Goal: Navigation & Orientation: Find specific page/section

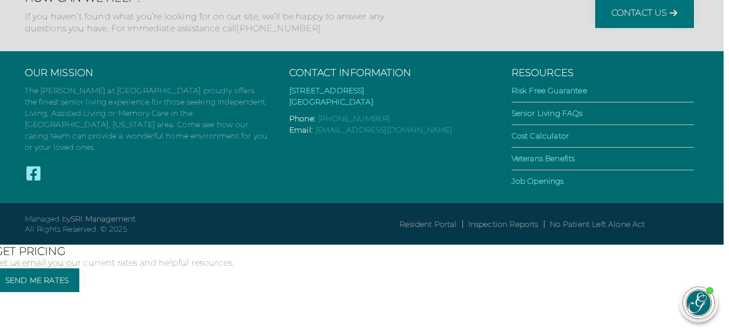
scroll to position [3103, 5]
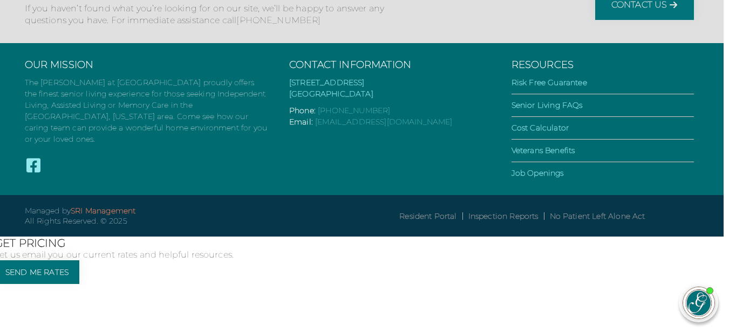
click at [135, 216] on link "SRI Management" at bounding box center [103, 211] width 65 height 10
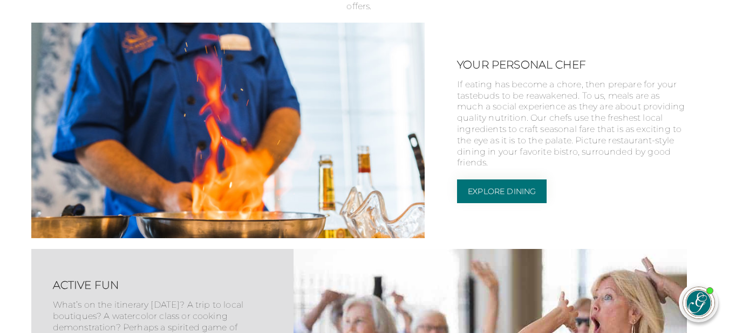
scroll to position [1614, 5]
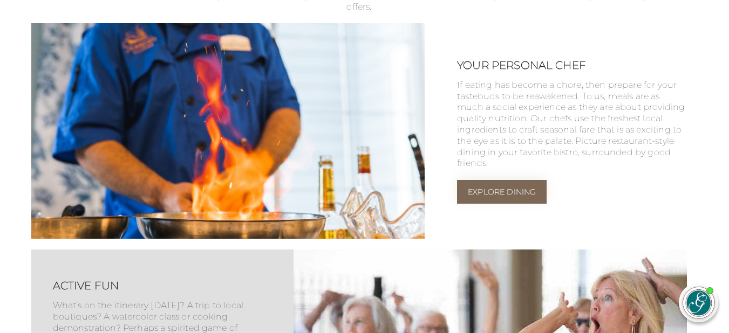
click at [489, 204] on link "Explore Dining" at bounding box center [502, 192] width 90 height 24
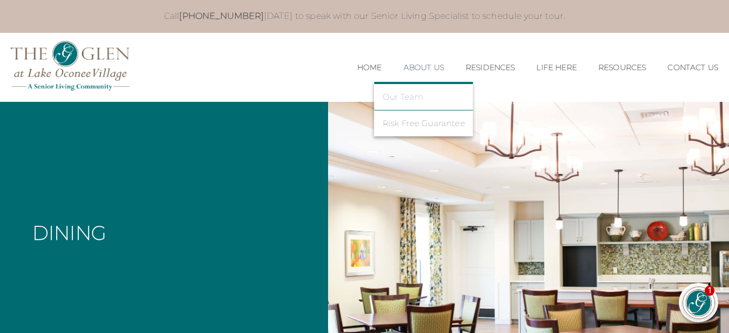
click at [398, 99] on link "Our Team" at bounding box center [424, 97] width 83 height 10
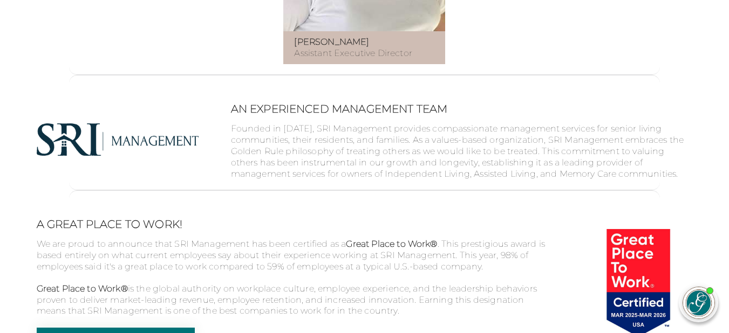
scroll to position [1403, 0]
